Goal: Task Accomplishment & Management: Manage account settings

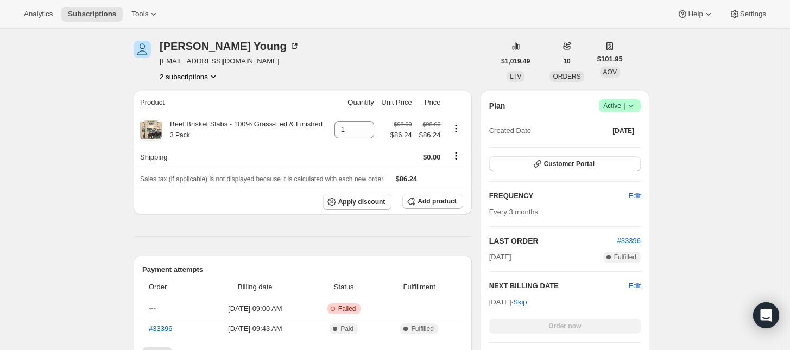
scroll to position [543, 0]
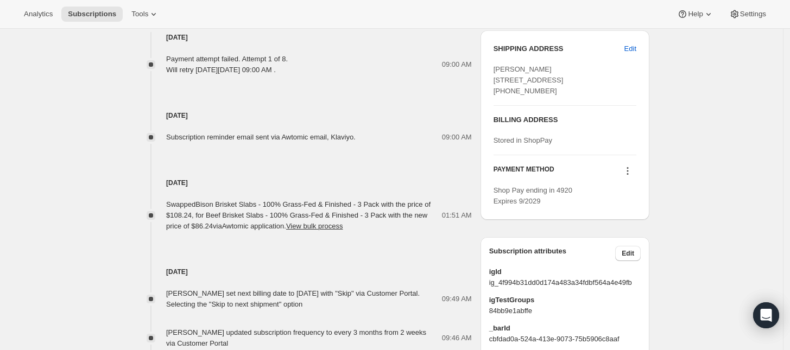
click at [636, 177] on button at bounding box center [627, 171] width 17 height 12
click at [653, 228] on span "Send link to update card" at bounding box center [631, 224] width 76 height 8
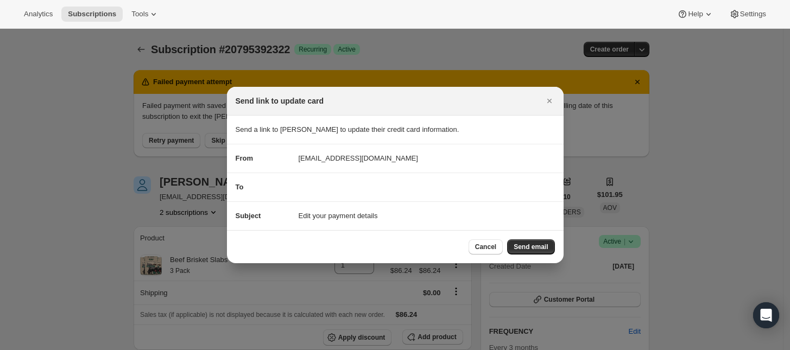
scroll to position [0, 0]
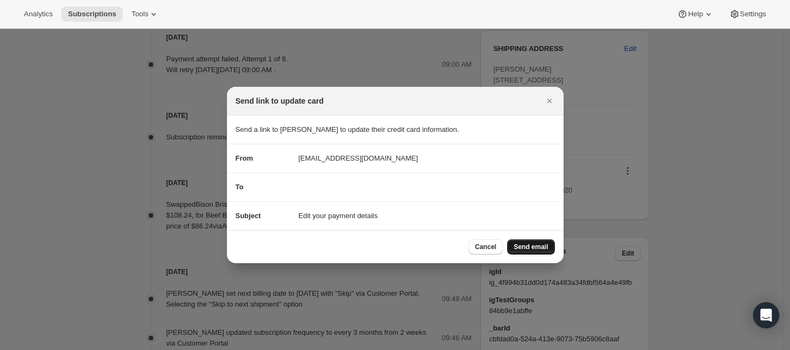
click at [528, 245] on span "Send email" at bounding box center [531, 247] width 34 height 9
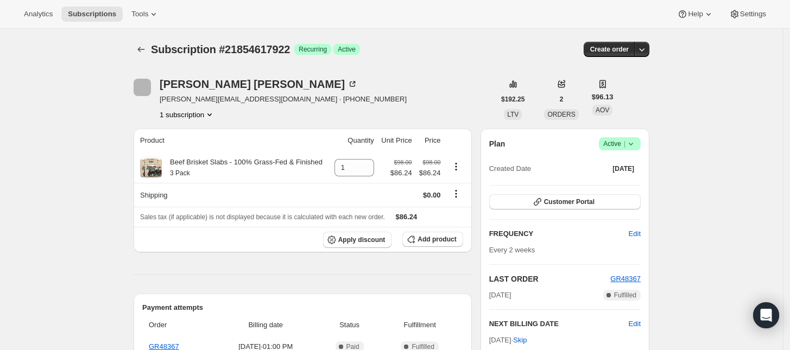
click at [624, 142] on span "Active |" at bounding box center [619, 143] width 33 height 11
click at [628, 184] on span "Cancel subscription" at bounding box center [623, 184] width 61 height 8
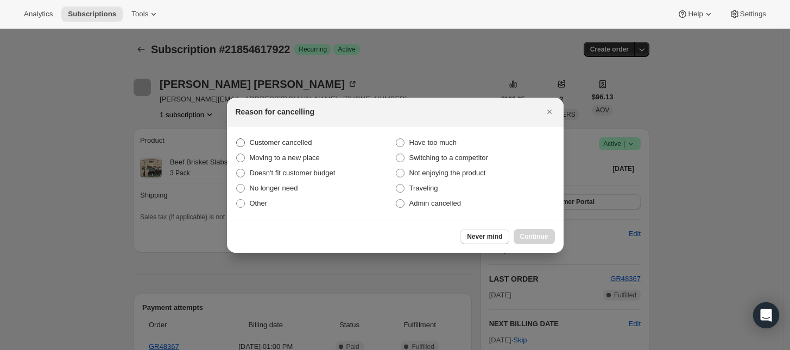
click at [313, 143] on label "Customer cancelled" at bounding box center [316, 142] width 160 height 15
click at [237, 139] on input "Customer cancelled" at bounding box center [236, 138] width 1 height 1
radio input "true"
click at [530, 235] on span "Continue" at bounding box center [534, 236] width 28 height 9
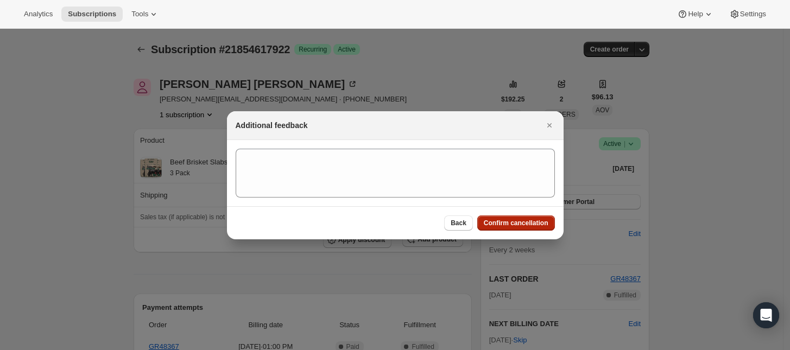
click at [530, 220] on span "Confirm cancellation" at bounding box center [516, 223] width 65 height 9
